Goal: Transaction & Acquisition: Obtain resource

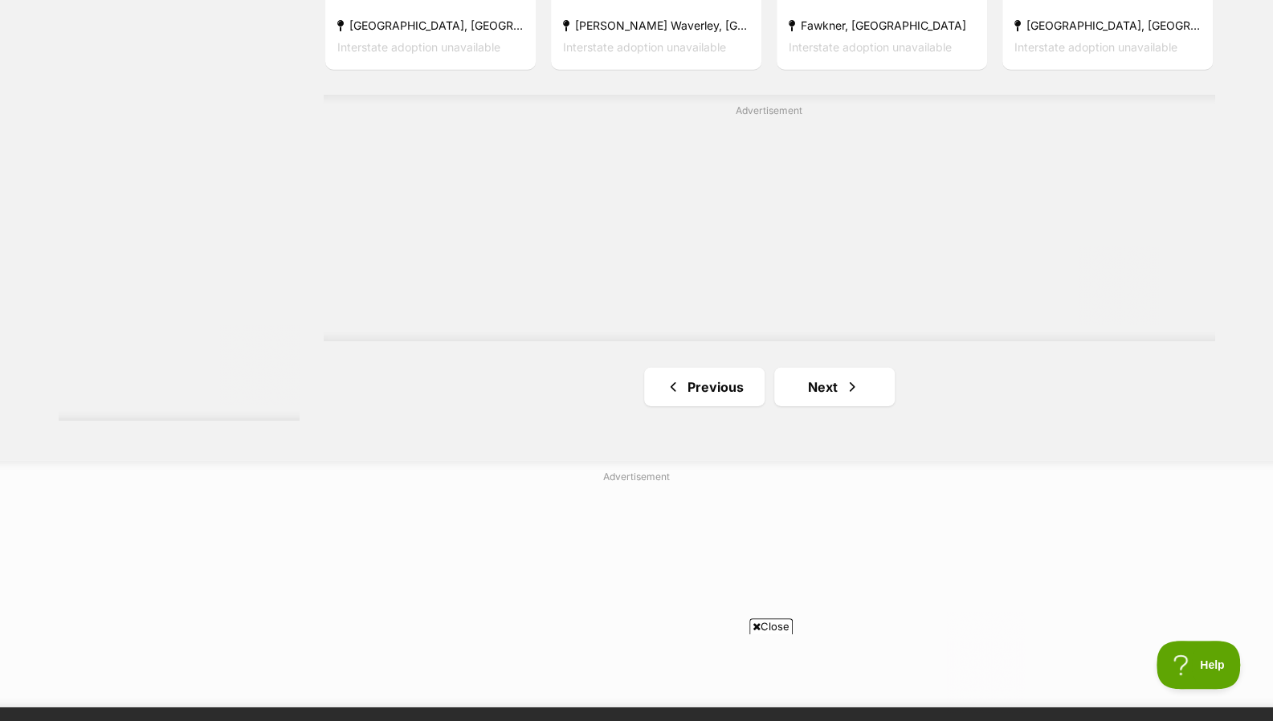
scroll to position [2981, 0]
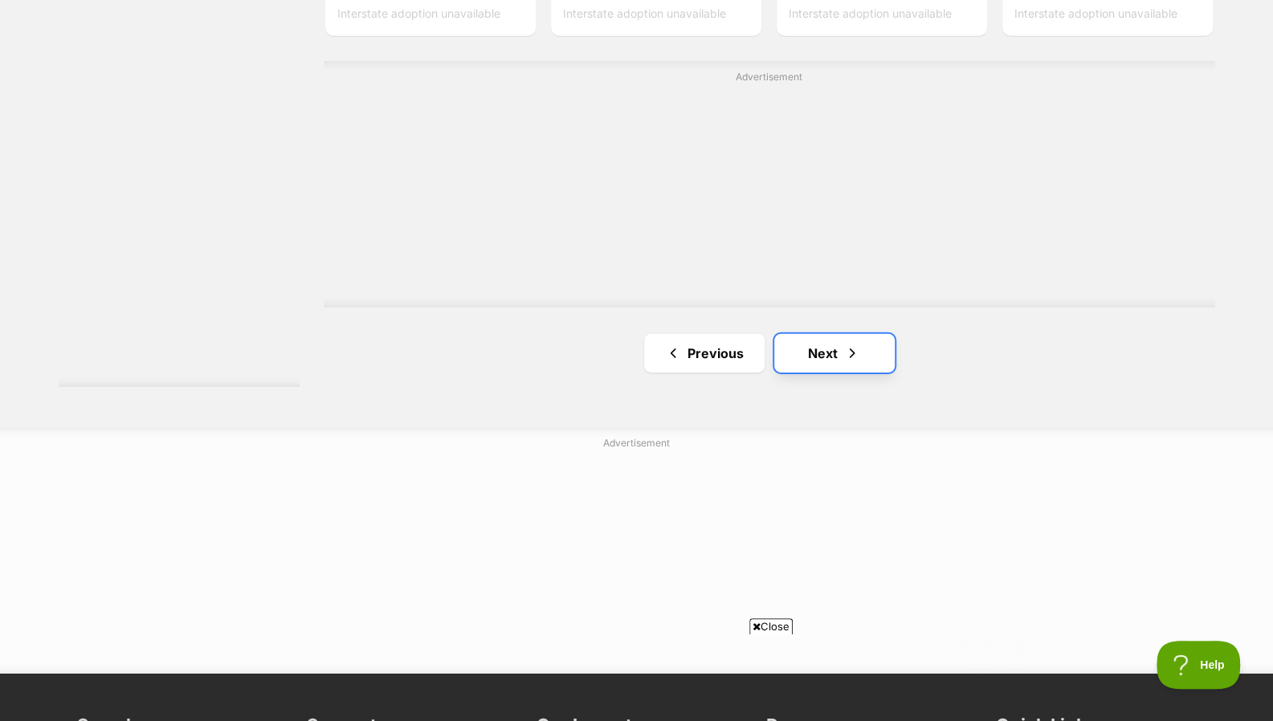
click at [872, 334] on link "Next" at bounding box center [834, 353] width 120 height 39
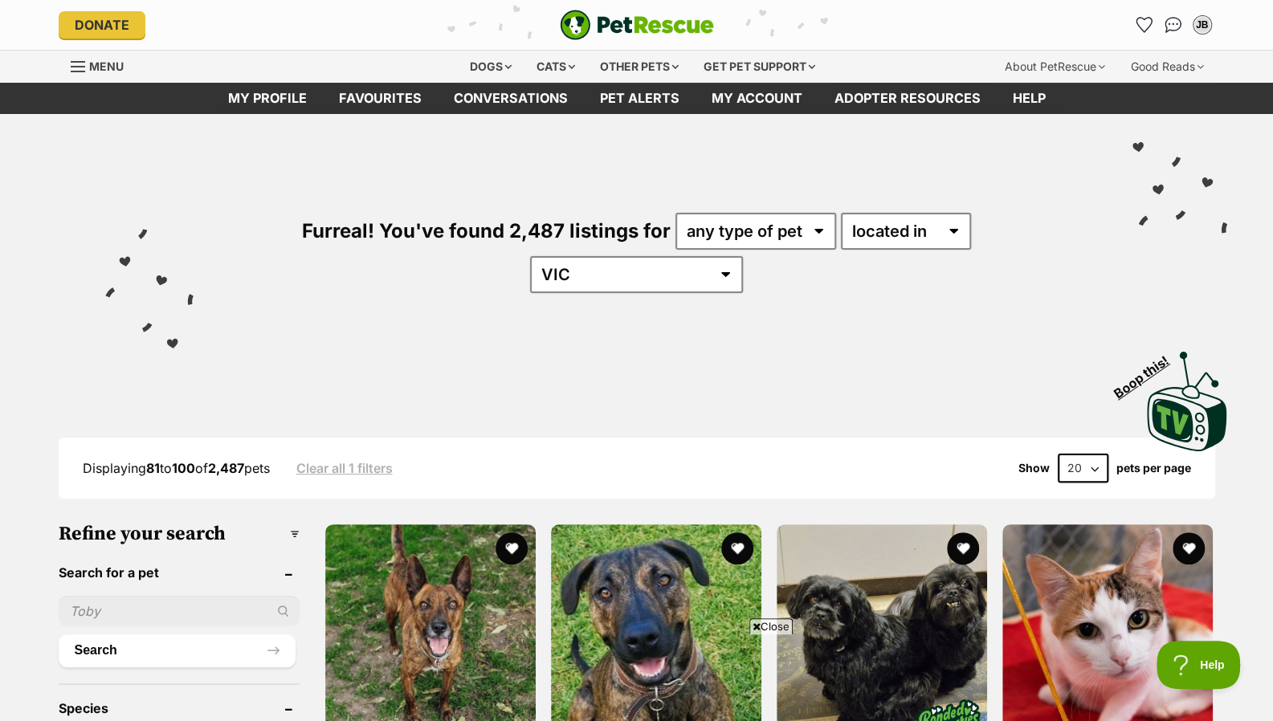
drag, startPoint x: 1283, startPoint y: 108, endPoint x: 1284, endPoint y: -97, distance: 205.6
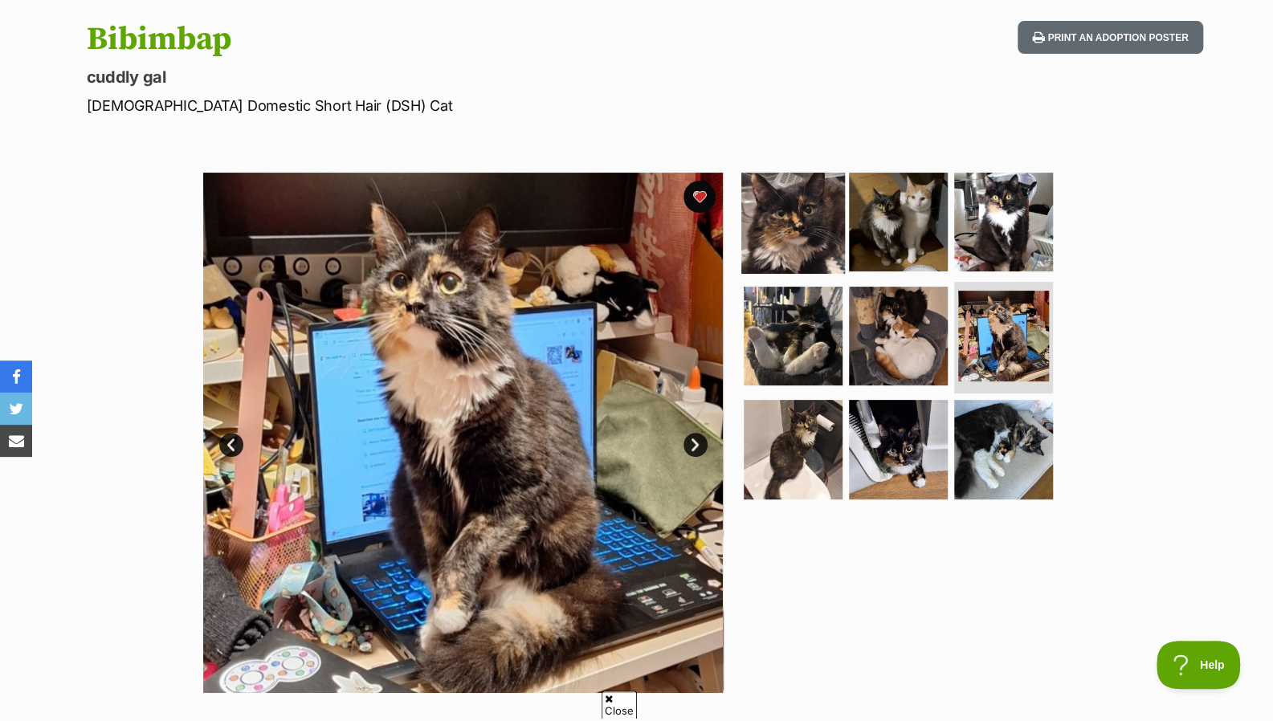
click at [776, 229] on img at bounding box center [793, 222] width 104 height 104
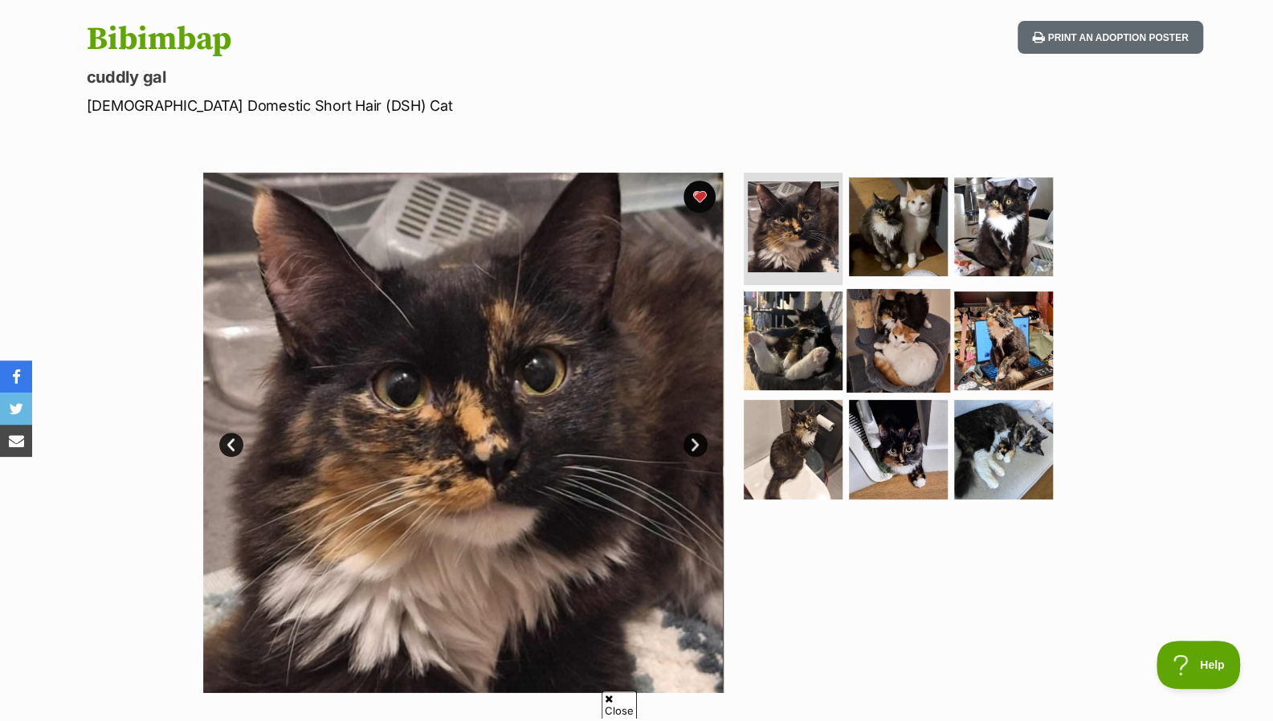
click at [872, 291] on img at bounding box center [898, 340] width 104 height 104
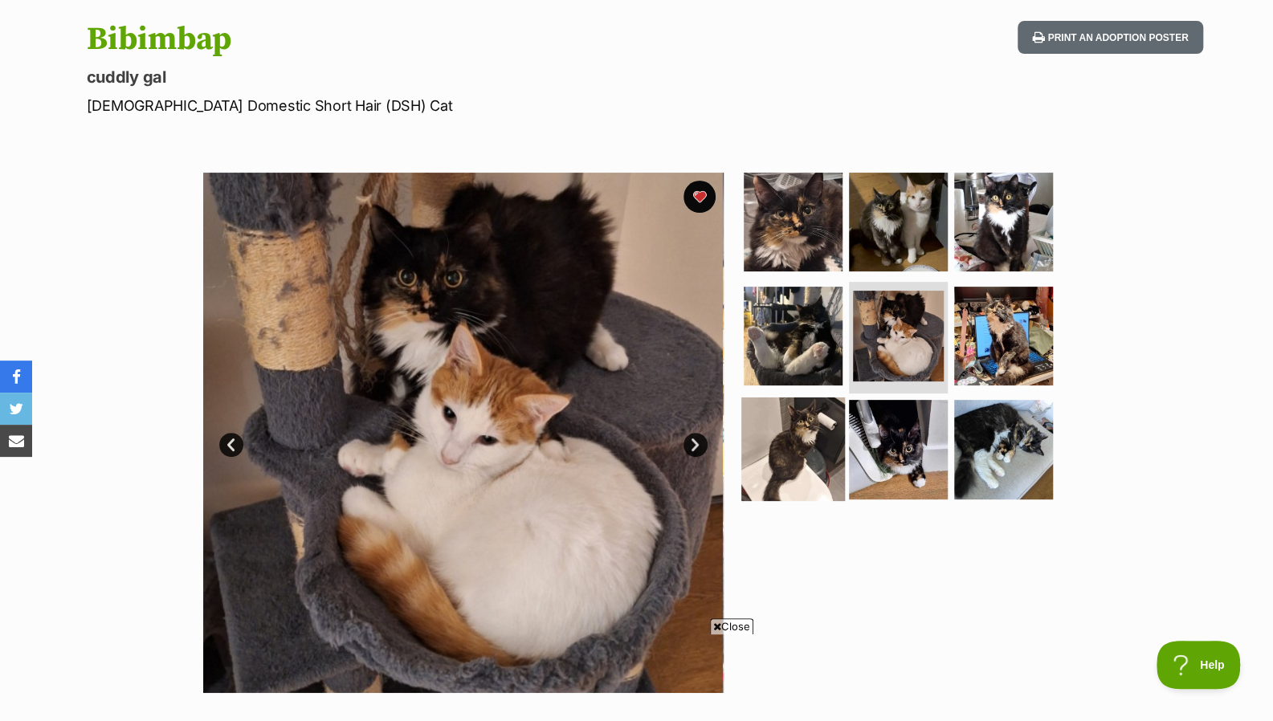
click at [758, 406] on img at bounding box center [793, 449] width 104 height 104
